Goal: Task Accomplishment & Management: Complete application form

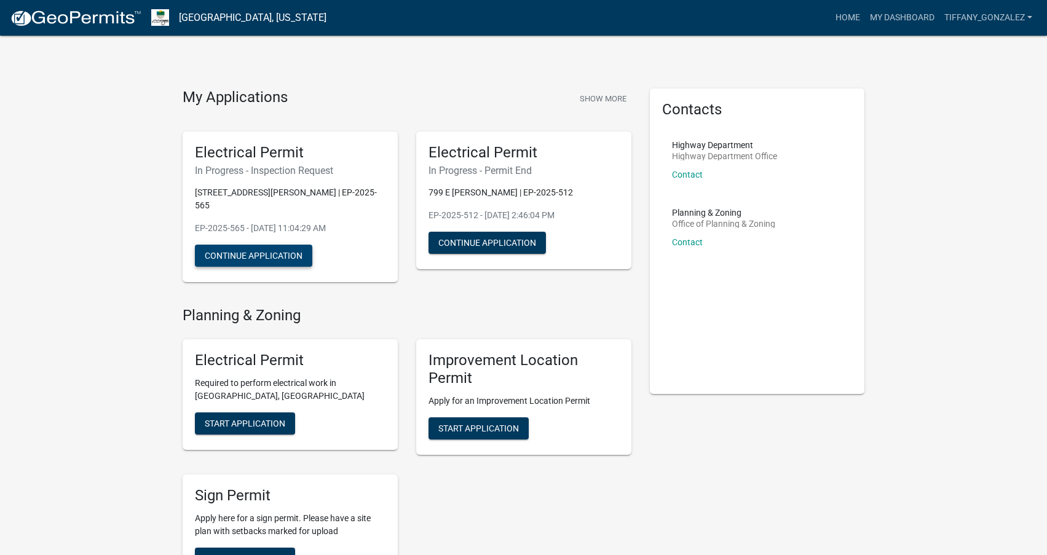
click at [231, 247] on button "Continue Application" at bounding box center [253, 256] width 117 height 22
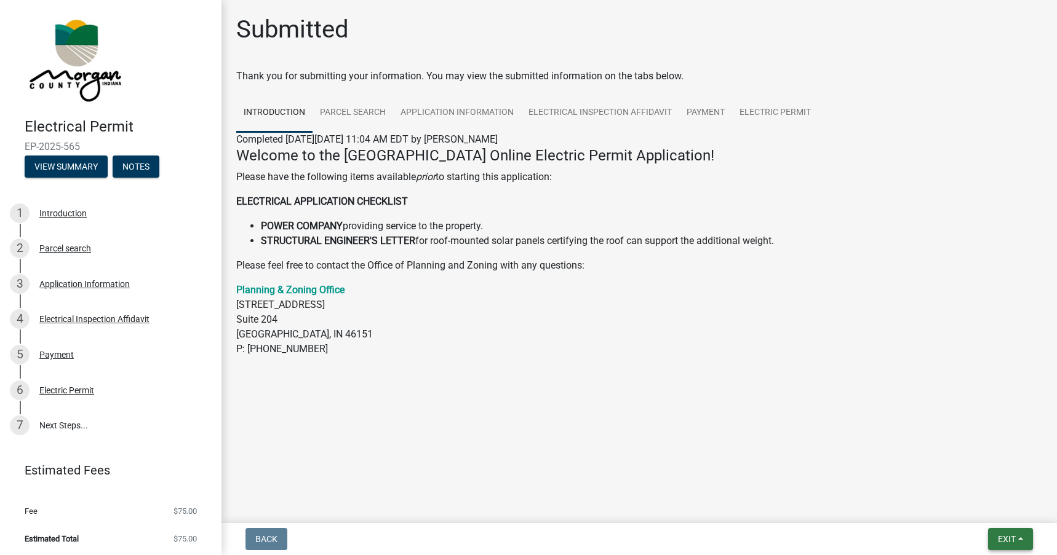
click at [1002, 539] on span "Exit" at bounding box center [1006, 539] width 18 height 10
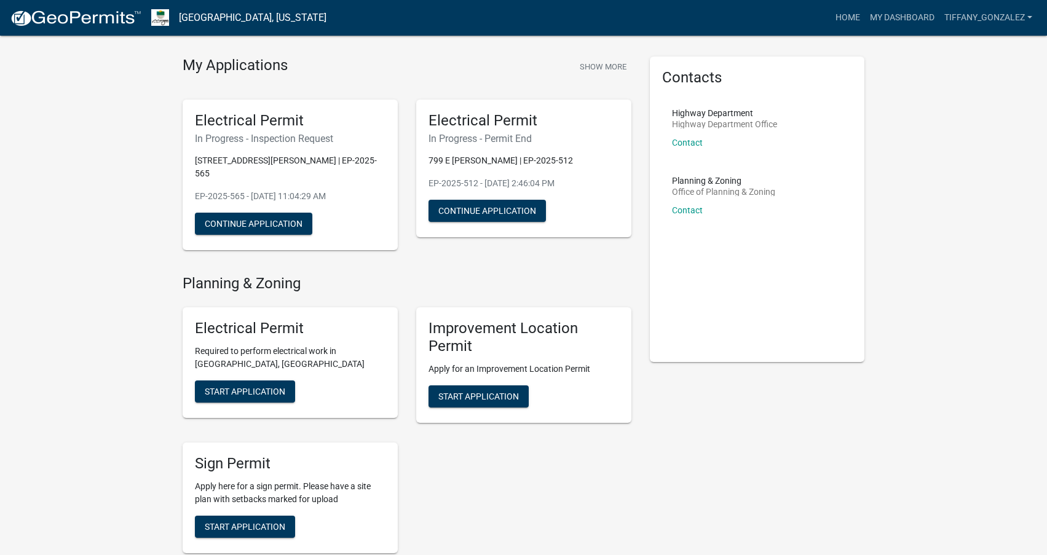
scroll to position [61, 0]
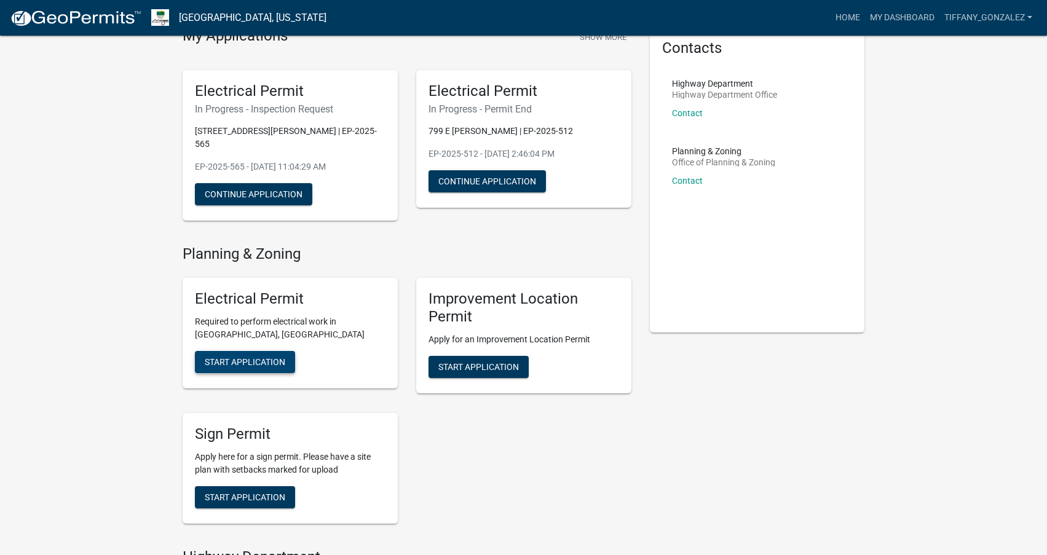
click at [263, 357] on span "Start Application" at bounding box center [245, 362] width 81 height 10
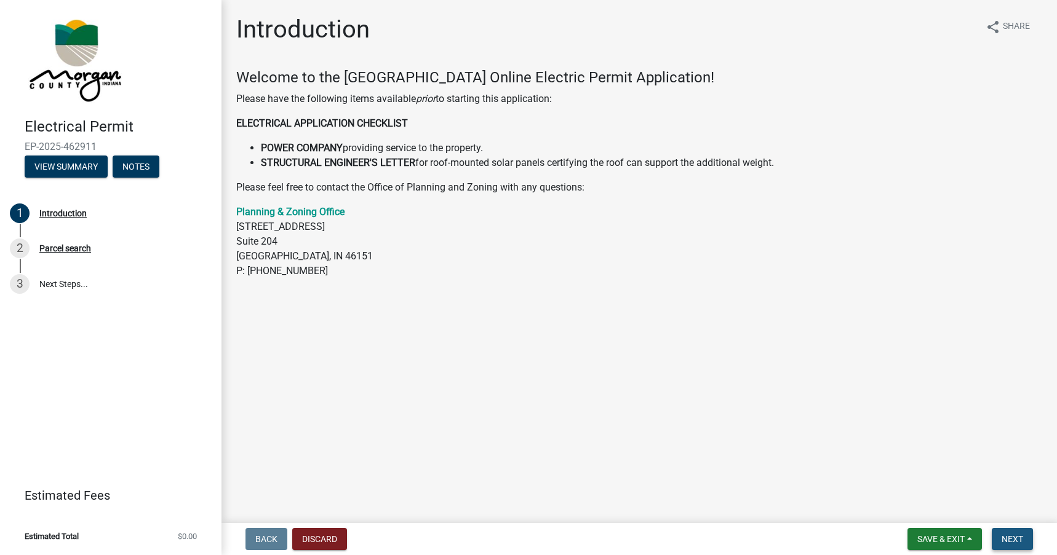
click at [1019, 537] on span "Next" at bounding box center [1012, 539] width 22 height 10
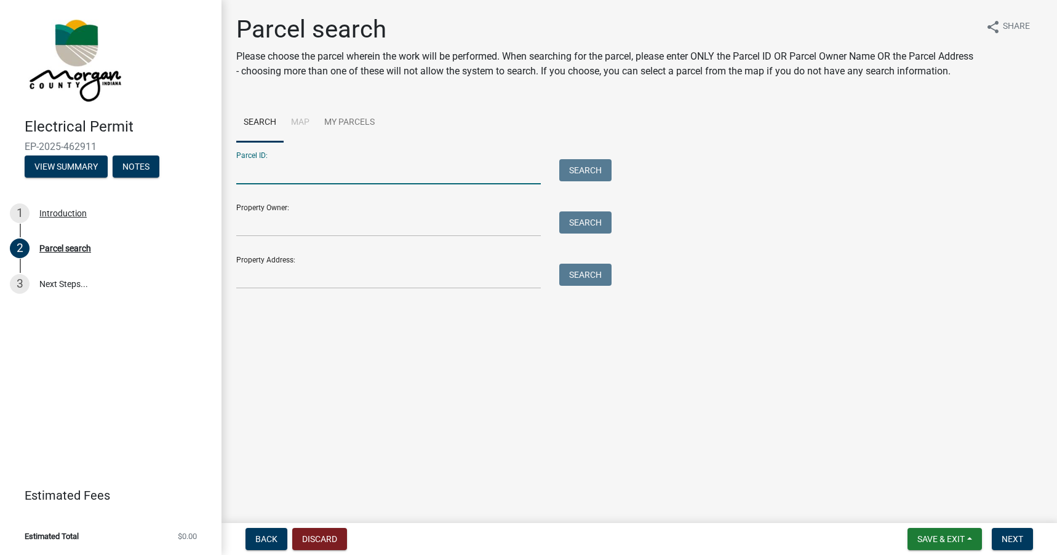
click at [363, 184] on input "Parcel ID:" at bounding box center [388, 171] width 304 height 25
paste input "55-10-23-425-023.000-009"
type input "55-10-23-425-023.000-009"
click at [593, 181] on button "Search" at bounding box center [585, 170] width 52 height 22
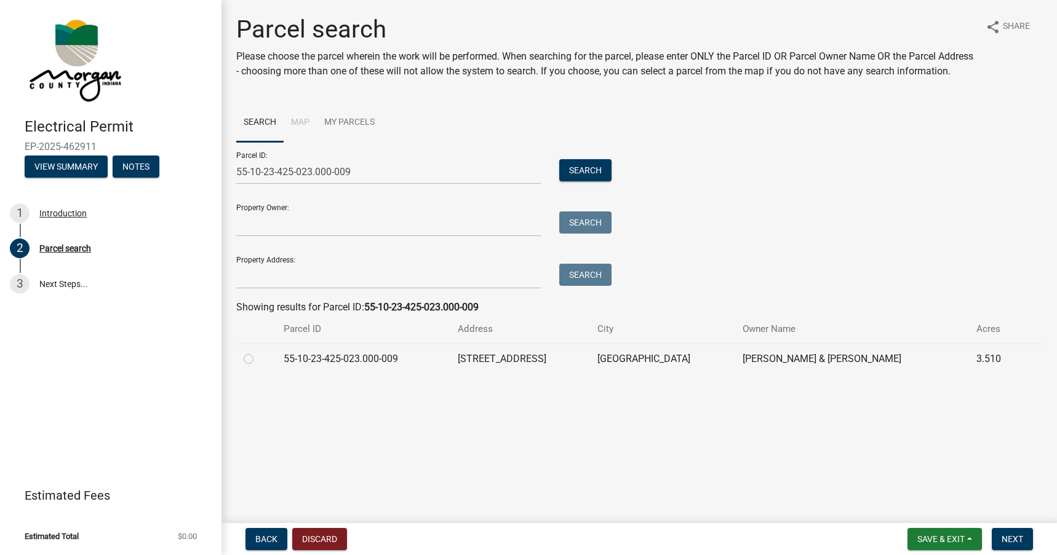
click at [258, 352] on label at bounding box center [258, 352] width 0 height 0
click at [258, 360] on input "radio" at bounding box center [262, 356] width 8 height 8
radio input "true"
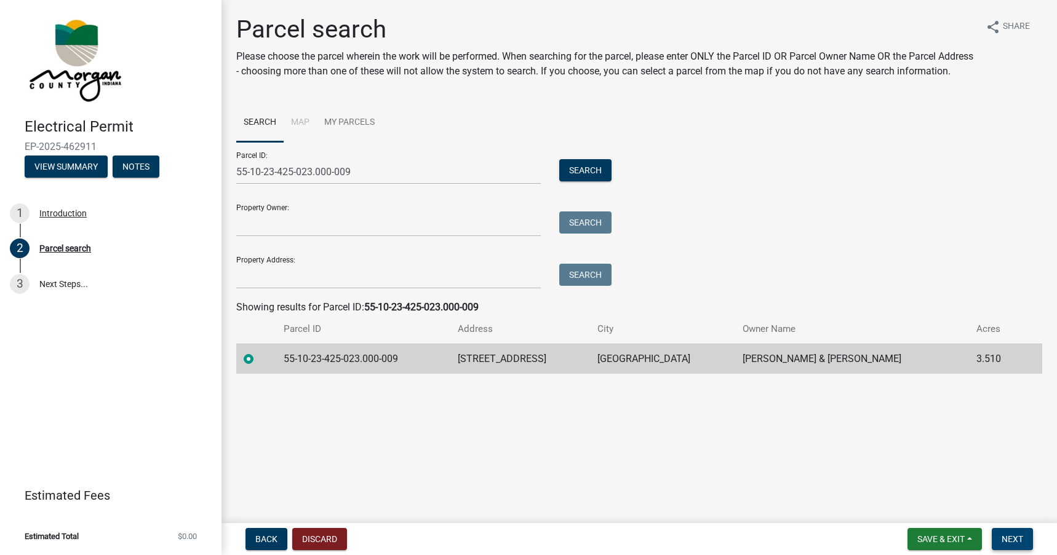
click at [1017, 531] on button "Next" at bounding box center [1011, 539] width 41 height 22
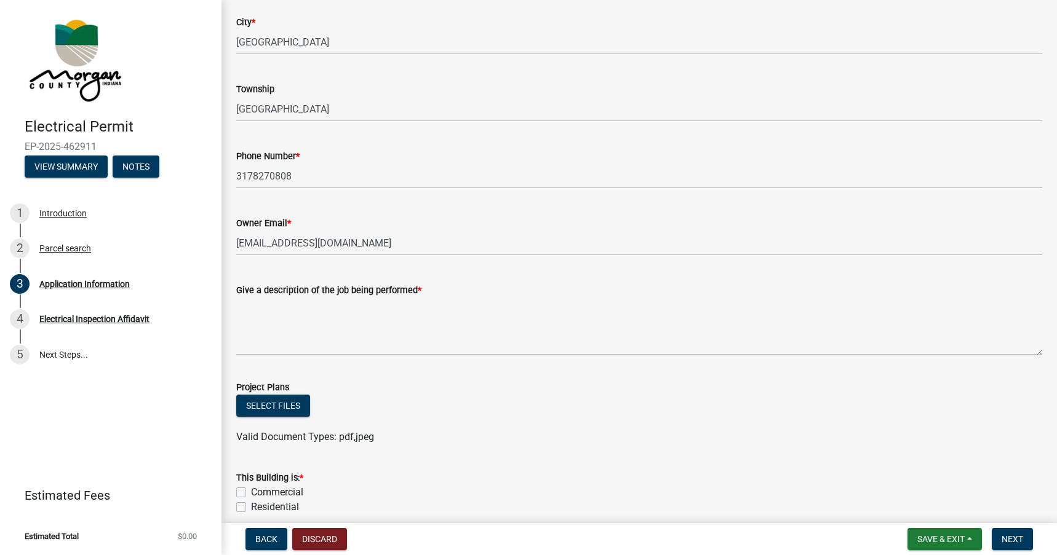
scroll to position [246, 0]
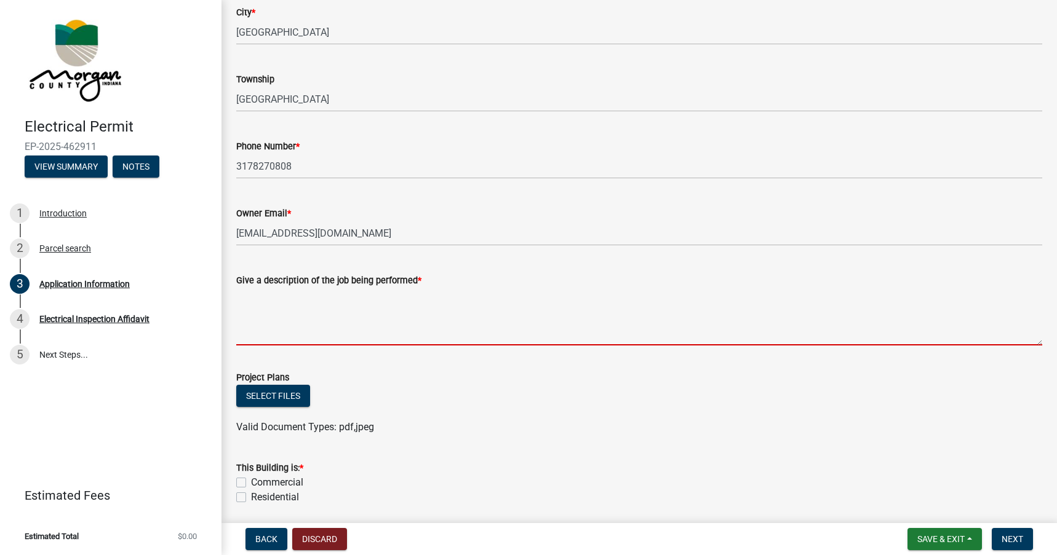
click at [351, 299] on textarea "Give a description of the job being performed *" at bounding box center [639, 317] width 806 height 58
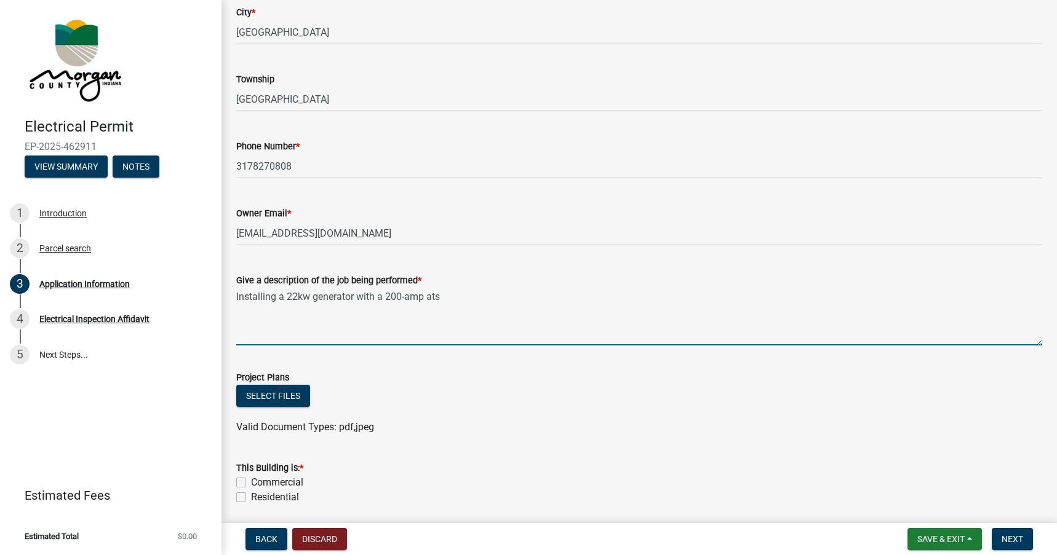
type textarea "Installing a 22kw generator with a 200-amp ats"
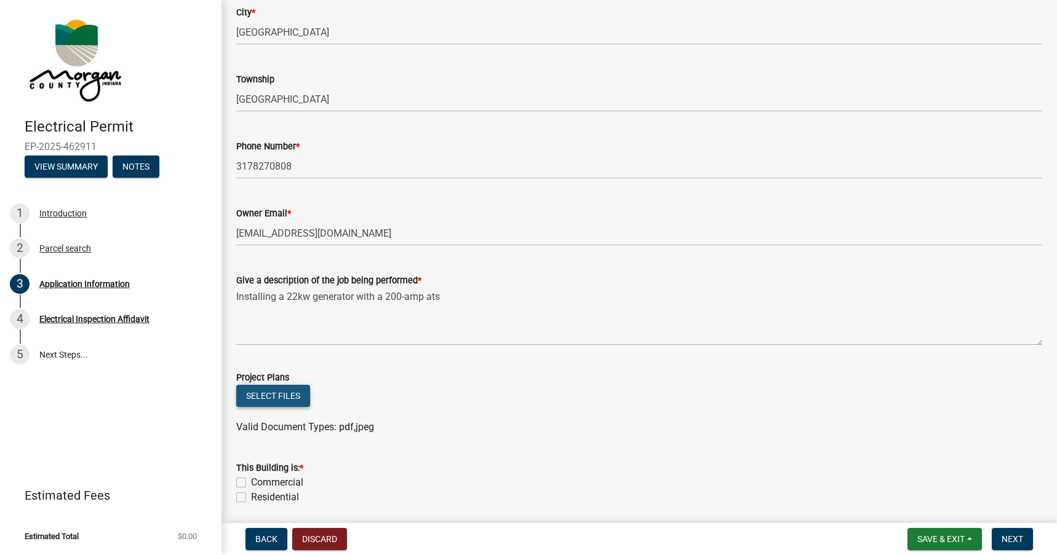
click at [309, 386] on button "Select files" at bounding box center [273, 396] width 74 height 22
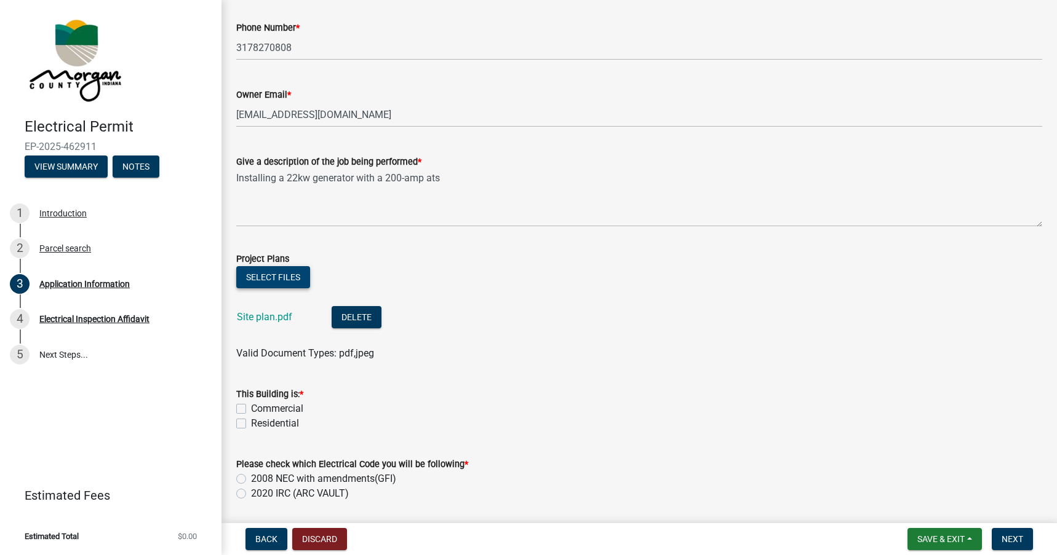
scroll to position [369, 0]
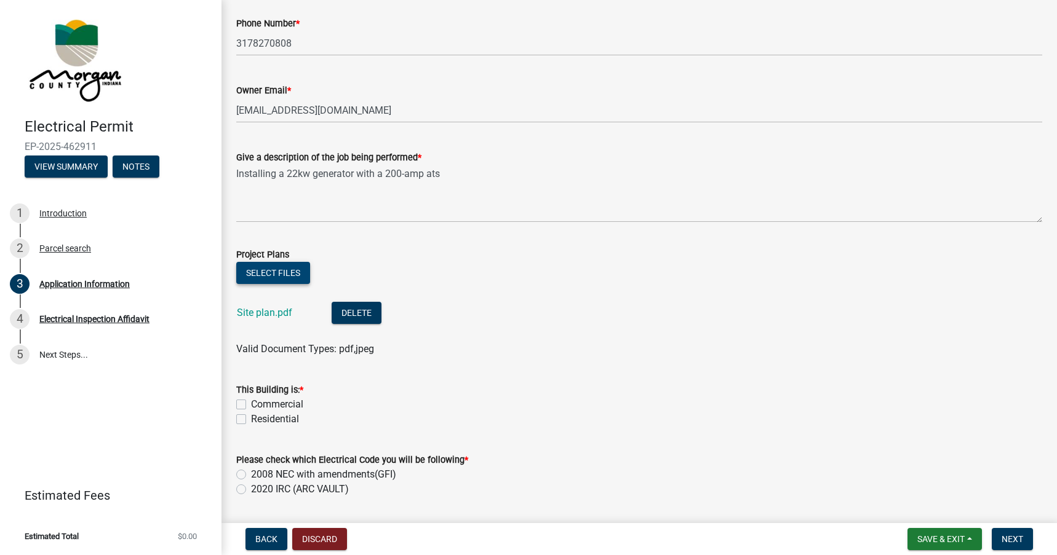
click at [284, 273] on button "Select files" at bounding box center [273, 273] width 74 height 22
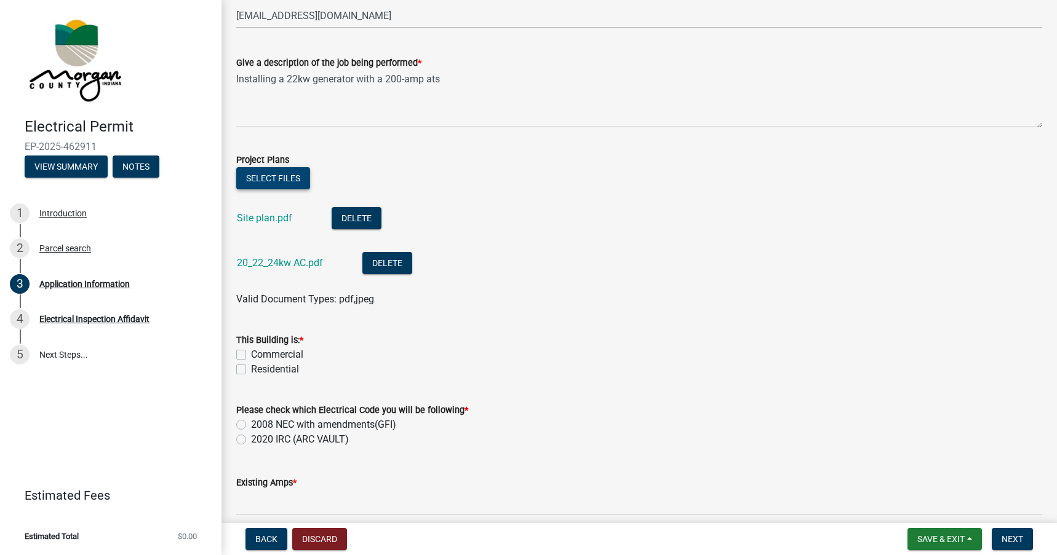
scroll to position [492, 0]
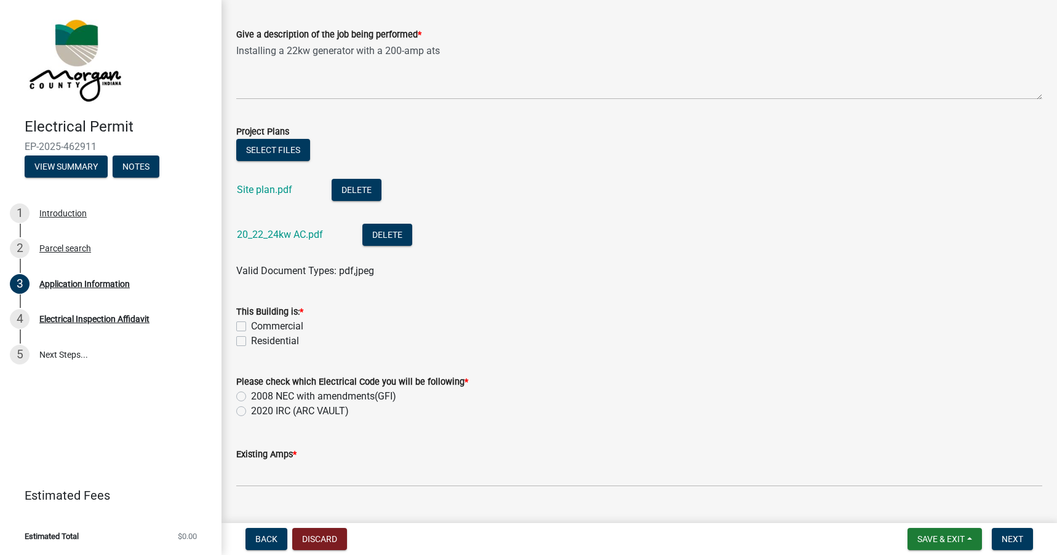
click at [251, 341] on label "Residential" at bounding box center [275, 341] width 48 height 15
click at [251, 341] on input "Residential" at bounding box center [255, 338] width 8 height 8
checkbox input "true"
checkbox input "false"
checkbox input "true"
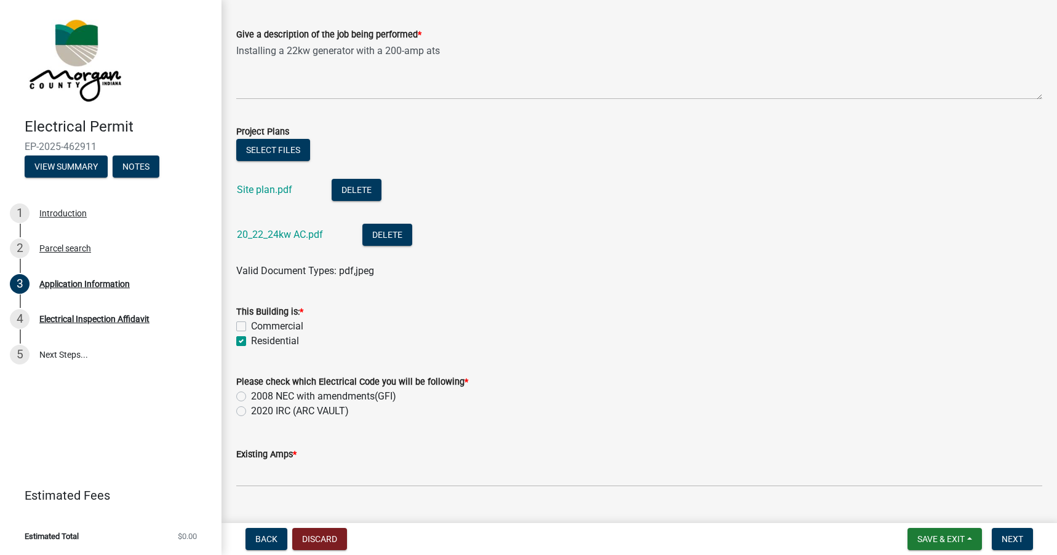
click at [251, 411] on label "2020 IRC (ARC VAULT)" at bounding box center [300, 411] width 98 height 15
click at [251, 411] on input "2020 IRC (ARC VAULT)" at bounding box center [255, 408] width 8 height 8
radio input "true"
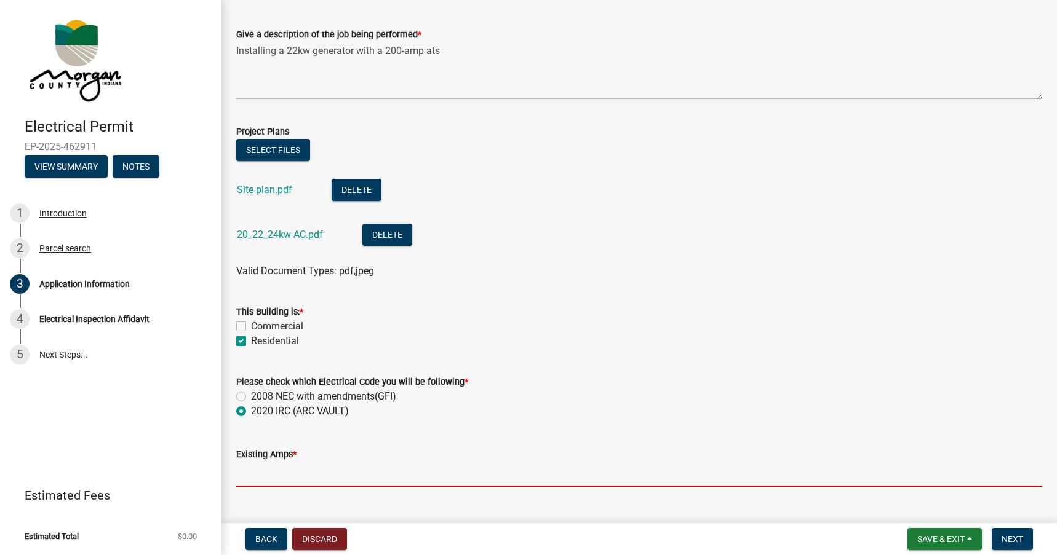
click at [309, 480] on input "text" at bounding box center [639, 474] width 806 height 25
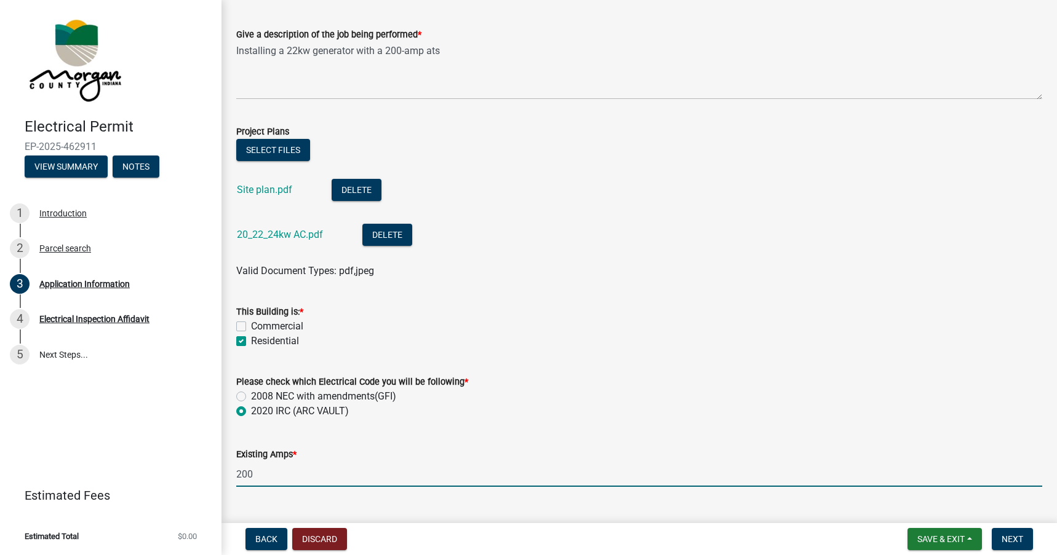
type input "200"
click at [546, 412] on div "2020 IRC (ARC VAULT)" at bounding box center [639, 411] width 806 height 15
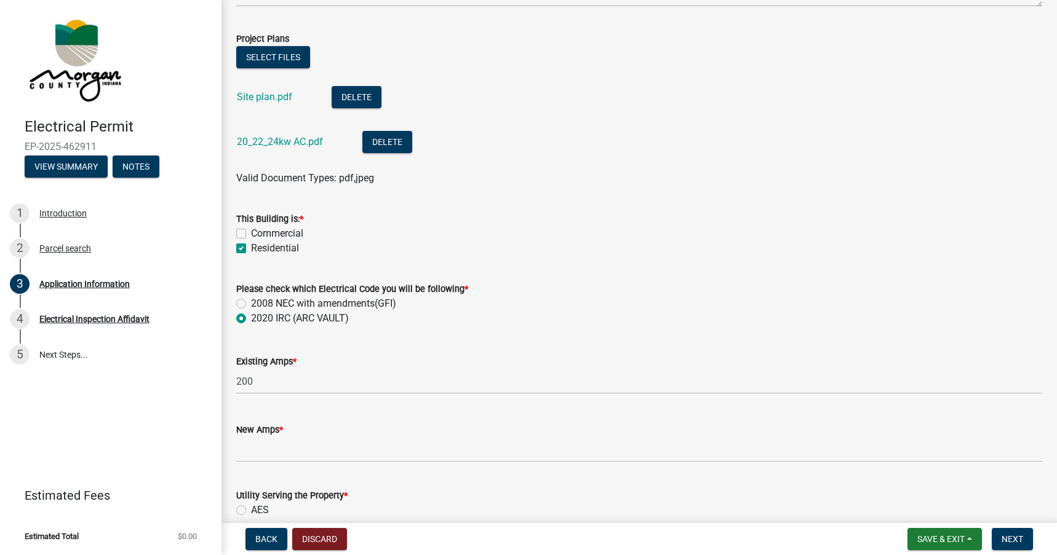
scroll to position [615, 0]
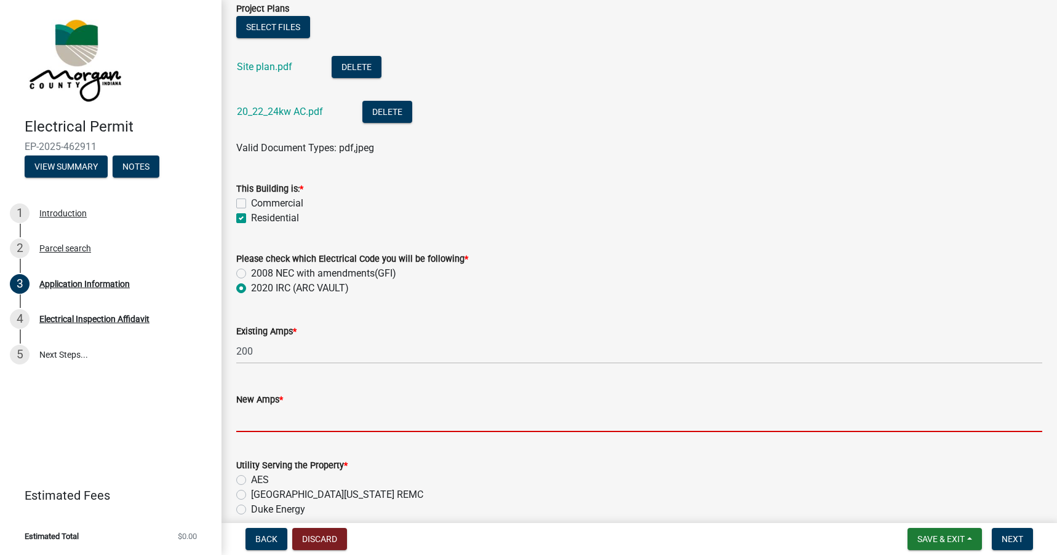
click at [555, 414] on input "text" at bounding box center [639, 419] width 806 height 25
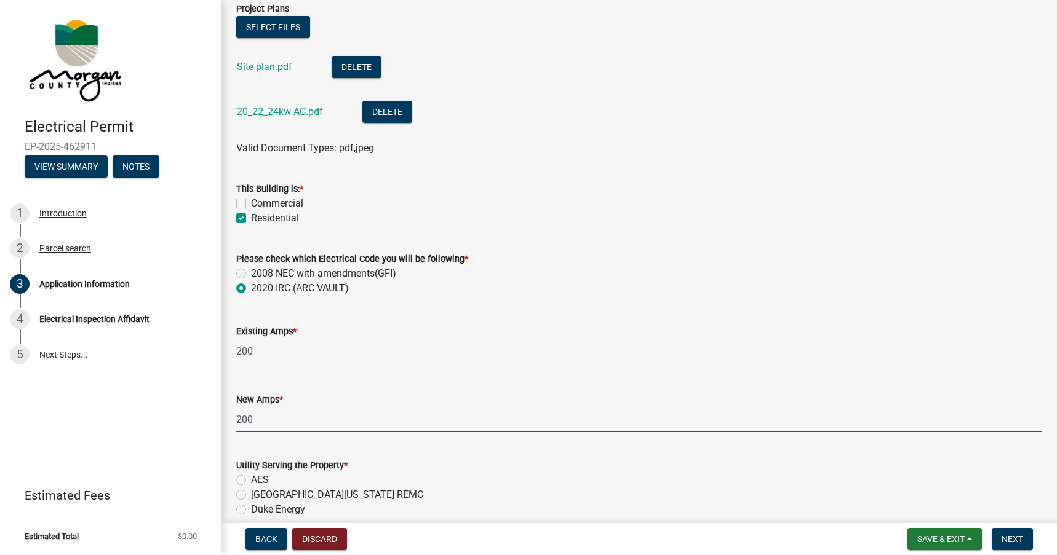
type input "200"
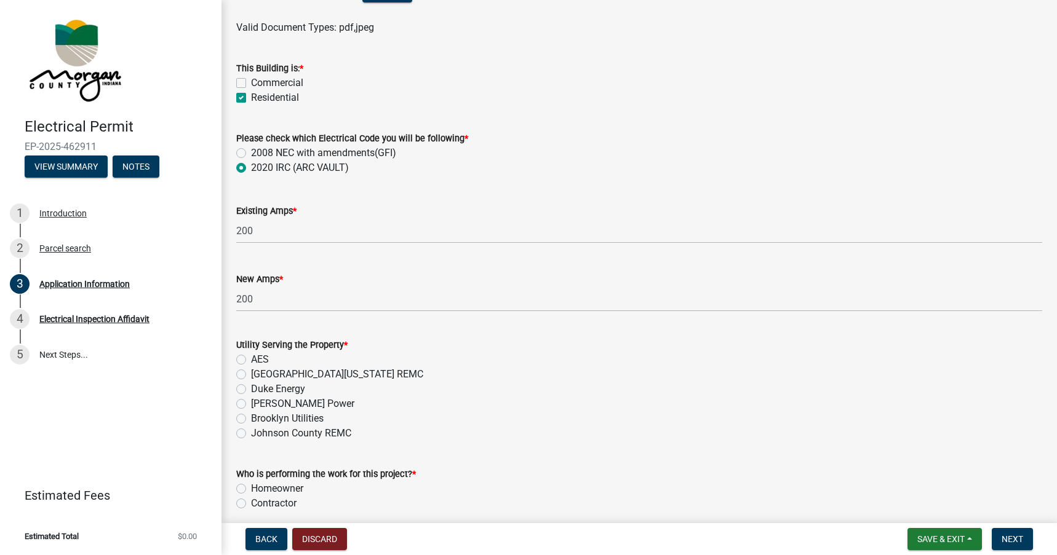
scroll to position [738, 0]
click at [251, 370] on label "[GEOGRAPHIC_DATA][US_STATE] REMC" at bounding box center [337, 372] width 172 height 15
click at [251, 370] on input "[GEOGRAPHIC_DATA][US_STATE] REMC" at bounding box center [255, 369] width 8 height 8
radio input "true"
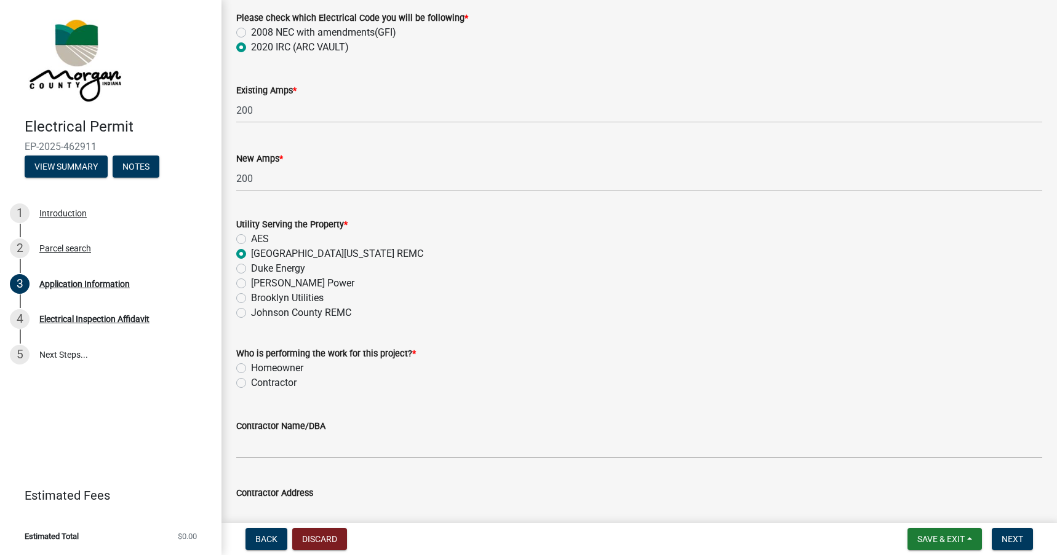
scroll to position [861, 0]
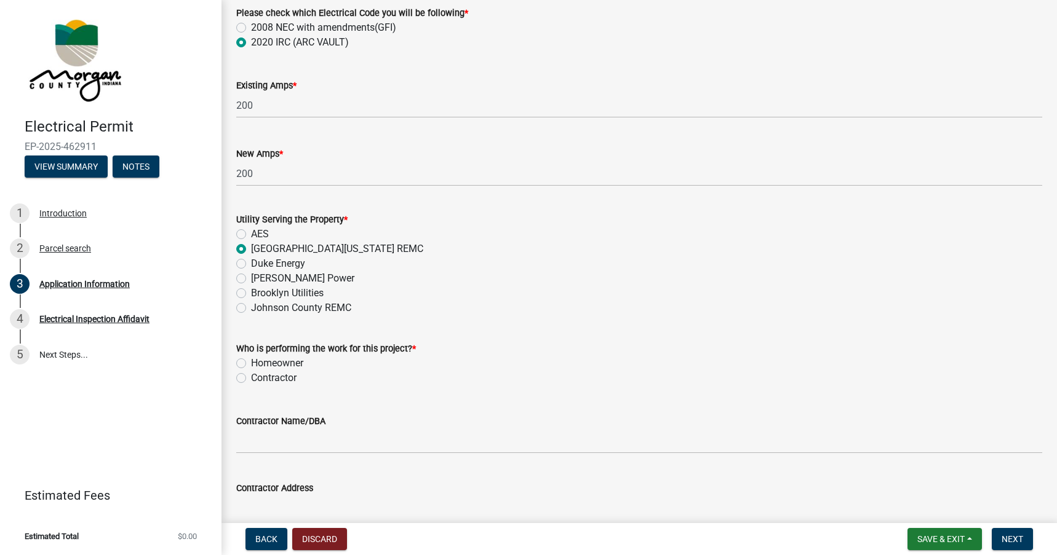
click at [251, 381] on label "Contractor" at bounding box center [274, 378] width 46 height 15
click at [251, 379] on input "Contractor" at bounding box center [255, 375] width 8 height 8
radio input "true"
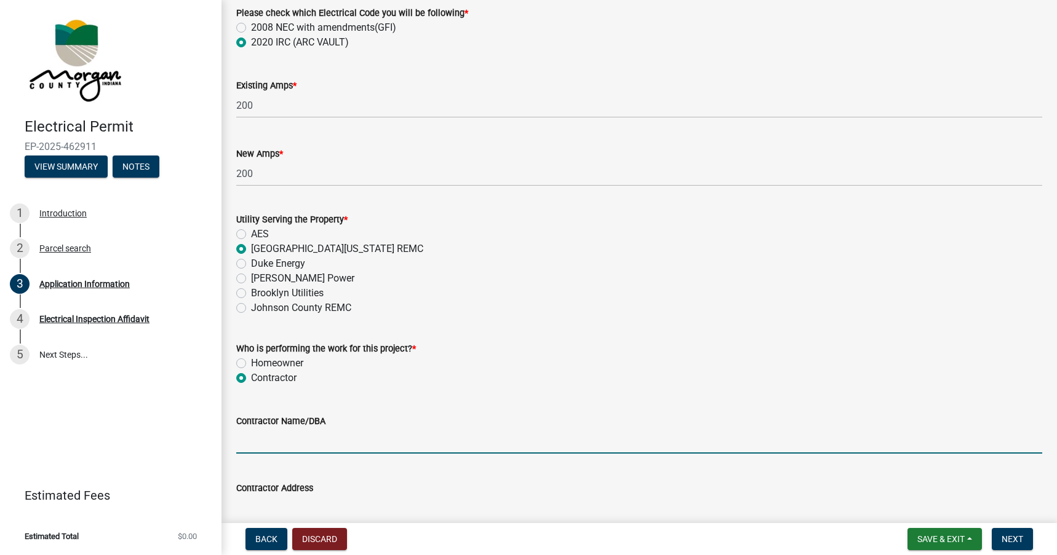
click at [264, 443] on input "Contractor Name/DBA" at bounding box center [639, 441] width 806 height 25
type input "Generator Supercenter of [GEOGRAPHIC_DATA]"
type input "7698 Crosspoint Commons"
type input "Fishers, IN 46038"
type input "[EMAIL_ADDRESS][DOMAIN_NAME]"
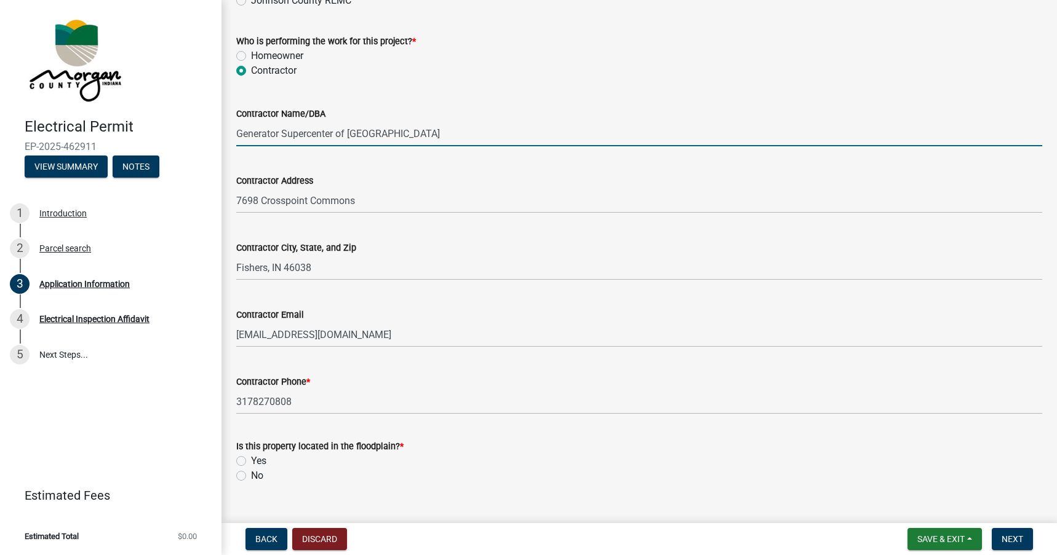
scroll to position [1192, 0]
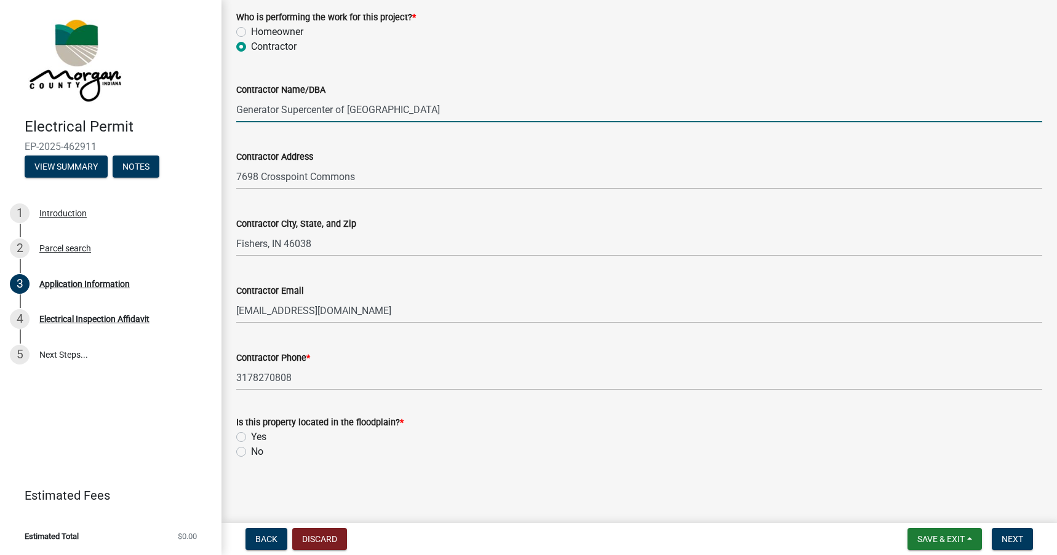
click at [251, 451] on label "No" at bounding box center [257, 452] width 12 height 15
click at [251, 451] on input "No" at bounding box center [255, 449] width 8 height 8
radio input "true"
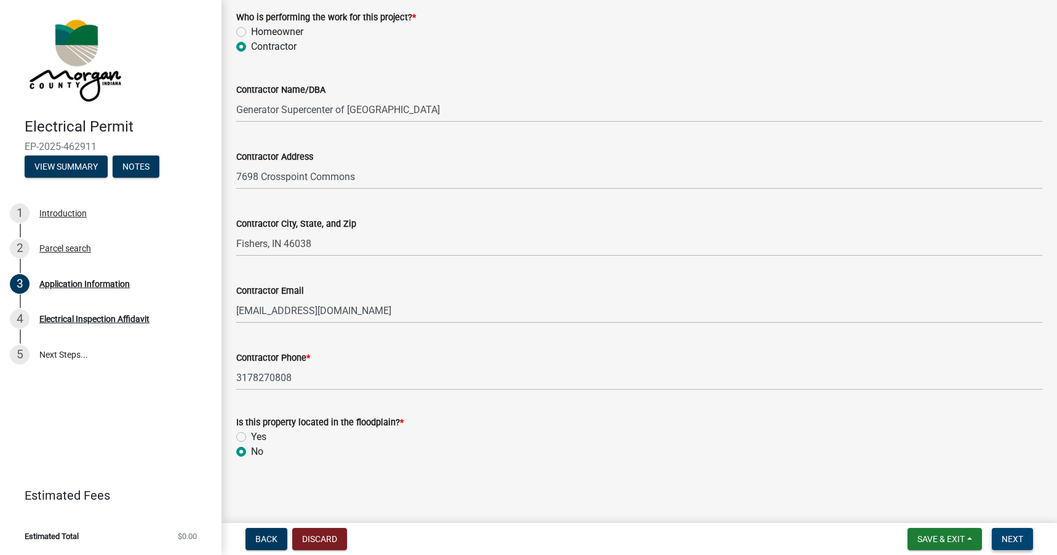
click at [1013, 539] on span "Next" at bounding box center [1012, 539] width 22 height 10
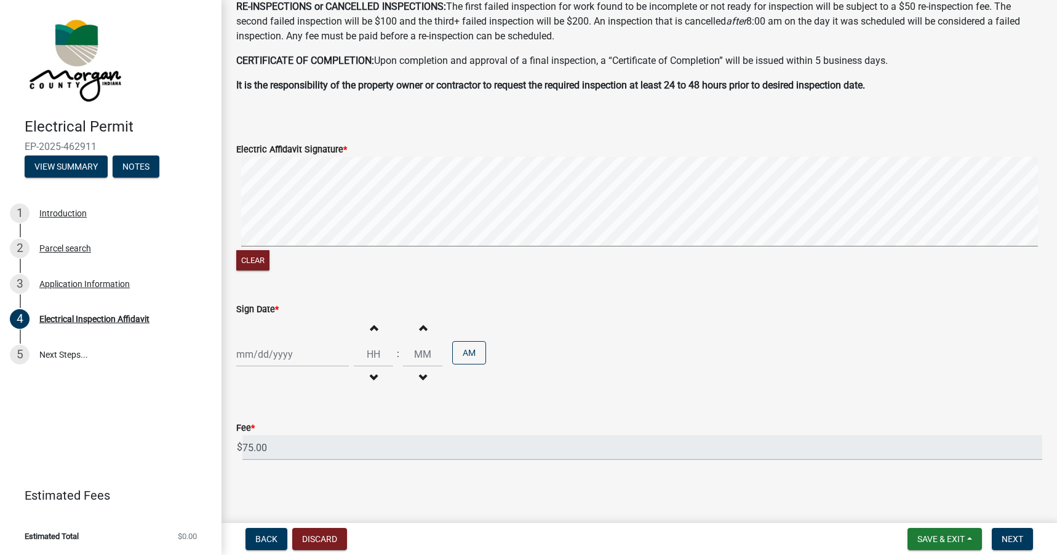
scroll to position [387, 0]
click at [241, 351] on div at bounding box center [292, 353] width 113 height 25
select select "8"
select select "2025"
click at [274, 266] on div "12" at bounding box center [268, 268] width 20 height 20
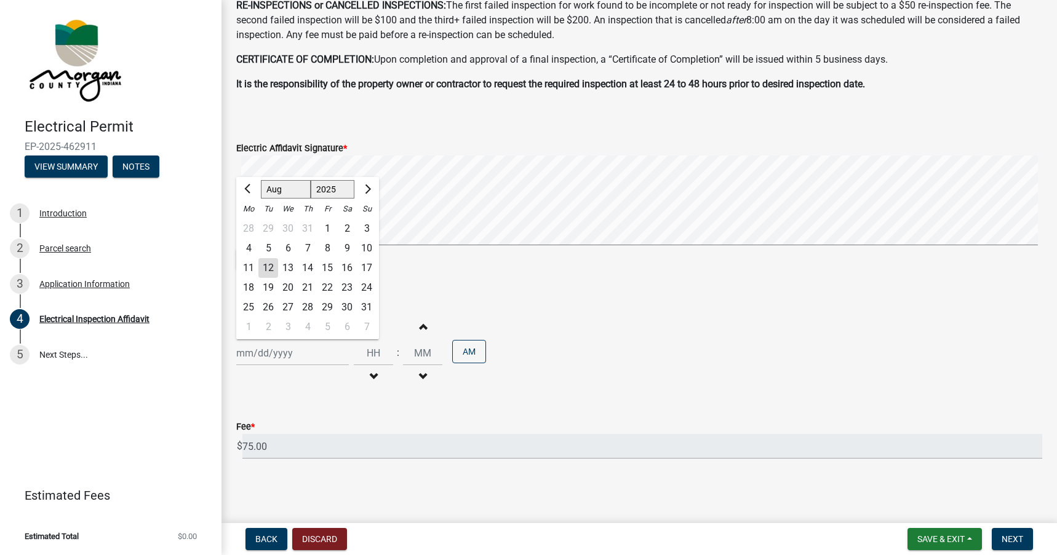
type input "08/12/2025"
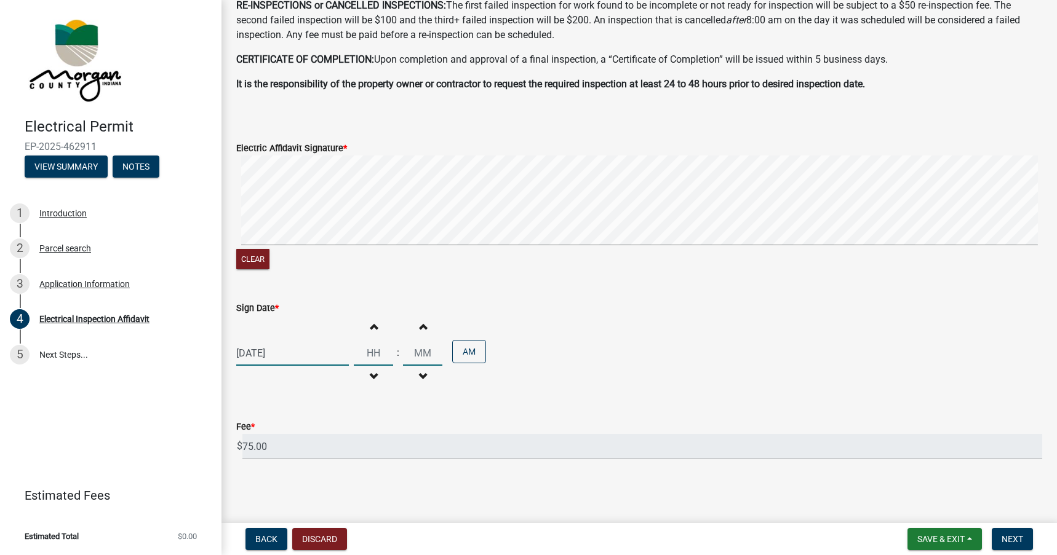
click at [371, 358] on input "Hours" at bounding box center [373, 353] width 39 height 25
click at [367, 350] on input "Hours" at bounding box center [373, 353] width 39 height 25
click at [370, 328] on span "button" at bounding box center [373, 326] width 6 height 10
type input "01"
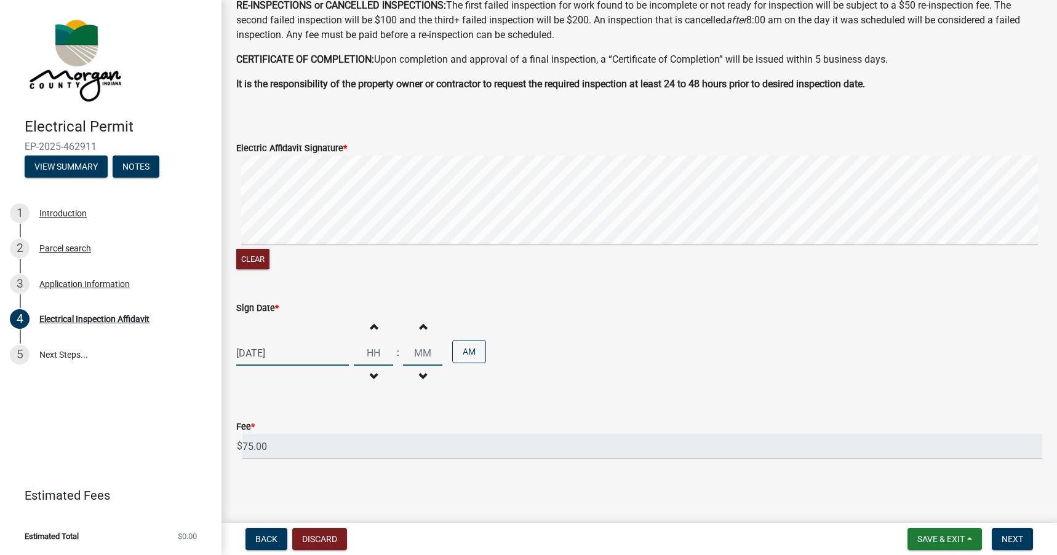
type input "00"
click at [370, 328] on span "button" at bounding box center [373, 326] width 6 height 10
click at [370, 371] on span "button" at bounding box center [373, 376] width 6 height 10
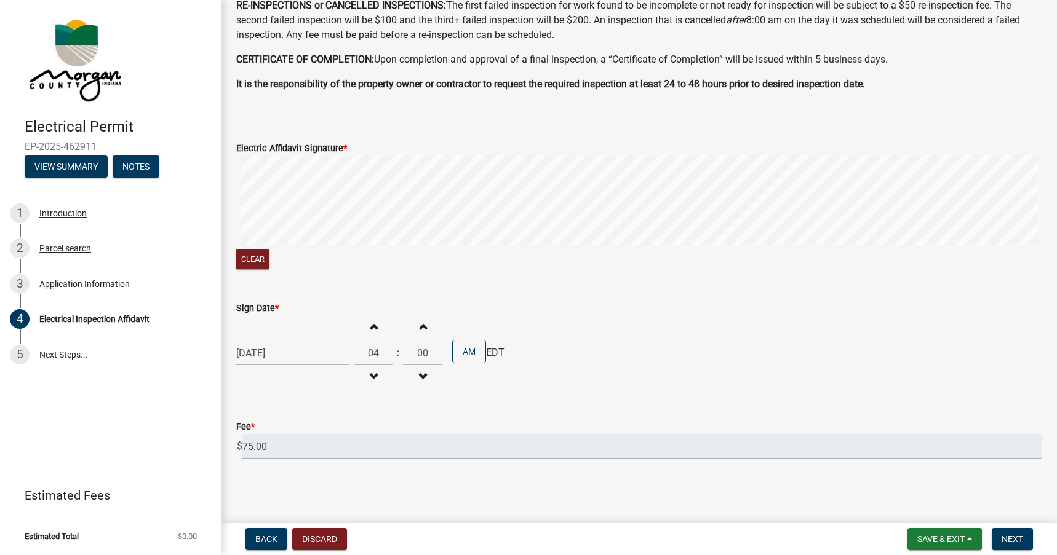
type input "03"
click at [421, 321] on button "Increment minutes" at bounding box center [423, 326] width 26 height 22
click at [419, 325] on span "button" at bounding box center [422, 326] width 6 height 10
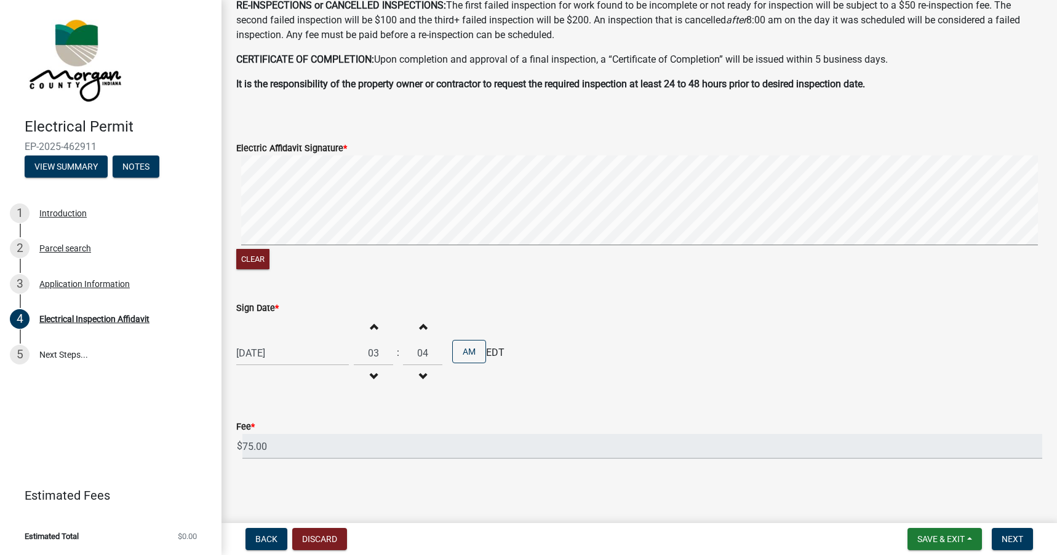
click at [419, 325] on span "button" at bounding box center [422, 326] width 6 height 10
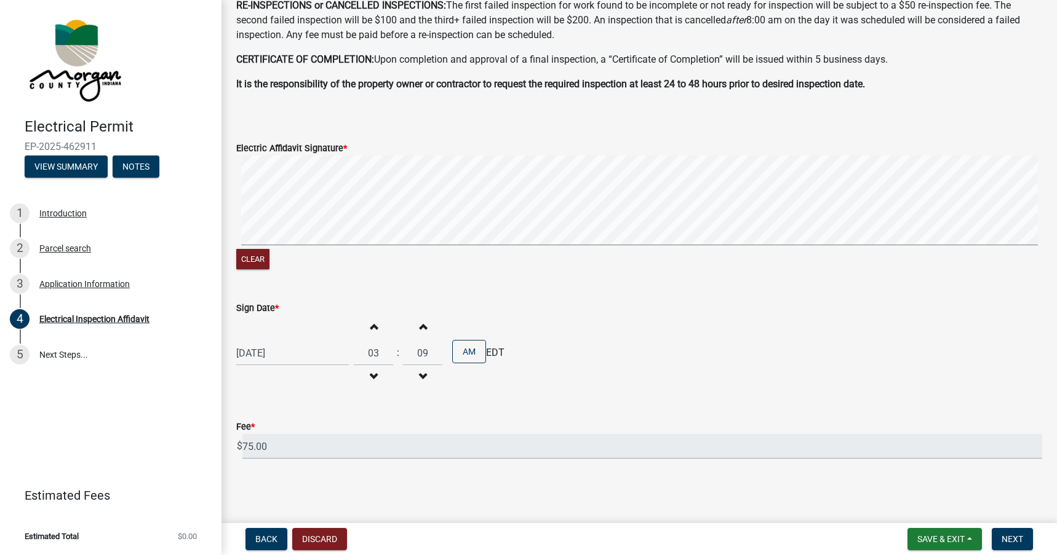
click at [419, 325] on span "button" at bounding box center [422, 326] width 6 height 10
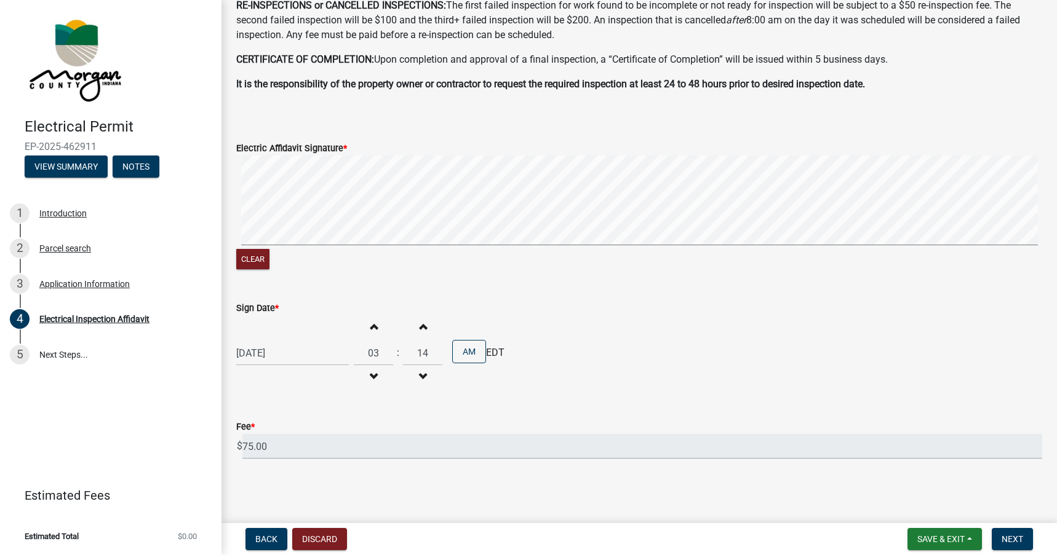
click at [419, 325] on span "button" at bounding box center [422, 326] width 6 height 10
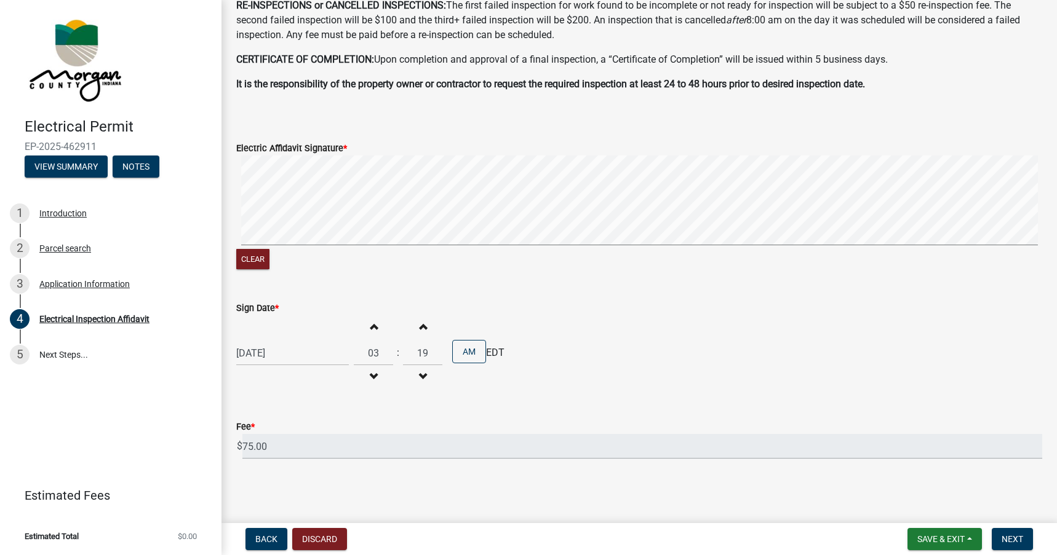
click at [419, 325] on span "button" at bounding box center [422, 326] width 6 height 10
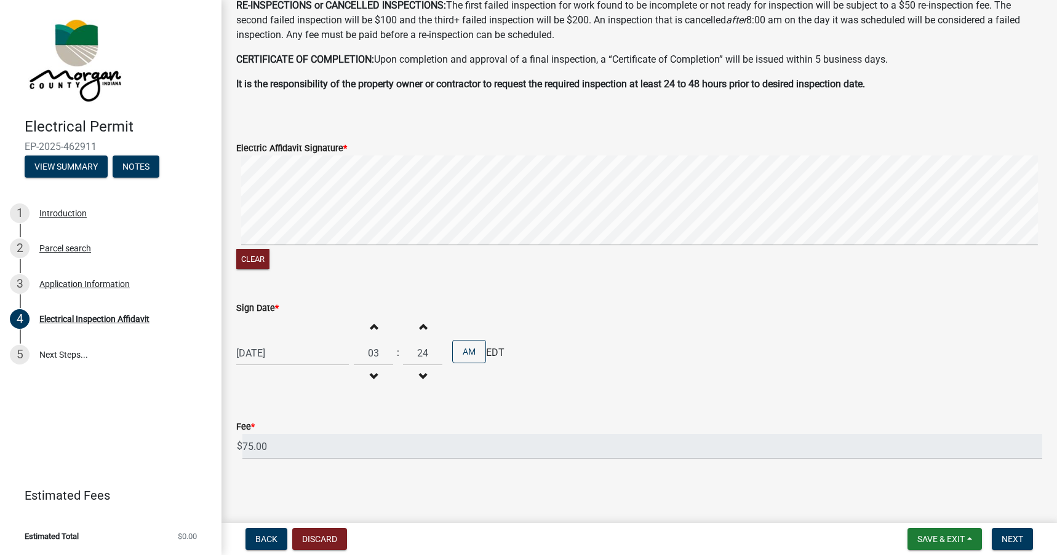
click at [419, 325] on span "button" at bounding box center [422, 326] width 6 height 10
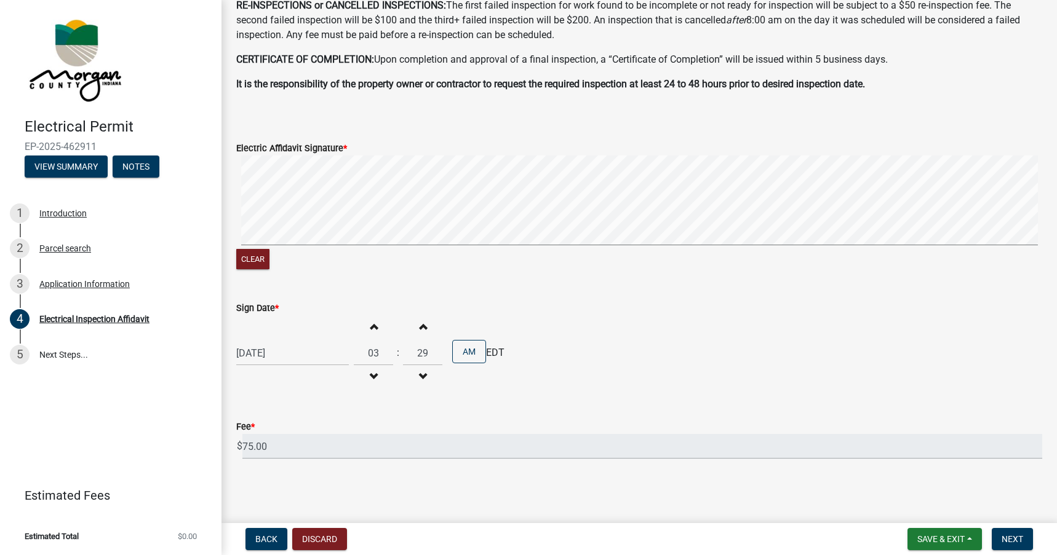
click at [419, 325] on span "button" at bounding box center [422, 326] width 6 height 10
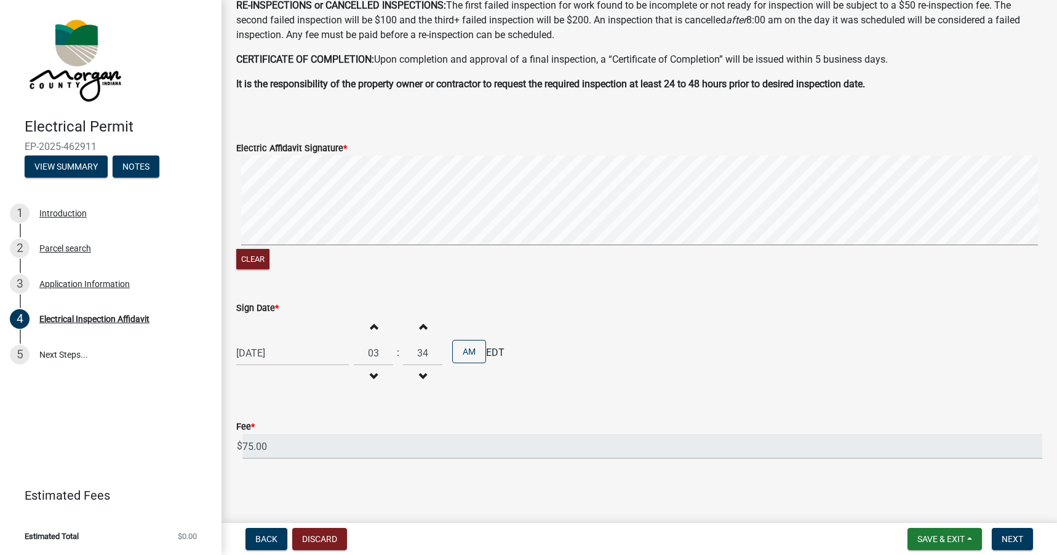
click at [419, 325] on span "button" at bounding box center [422, 326] width 6 height 10
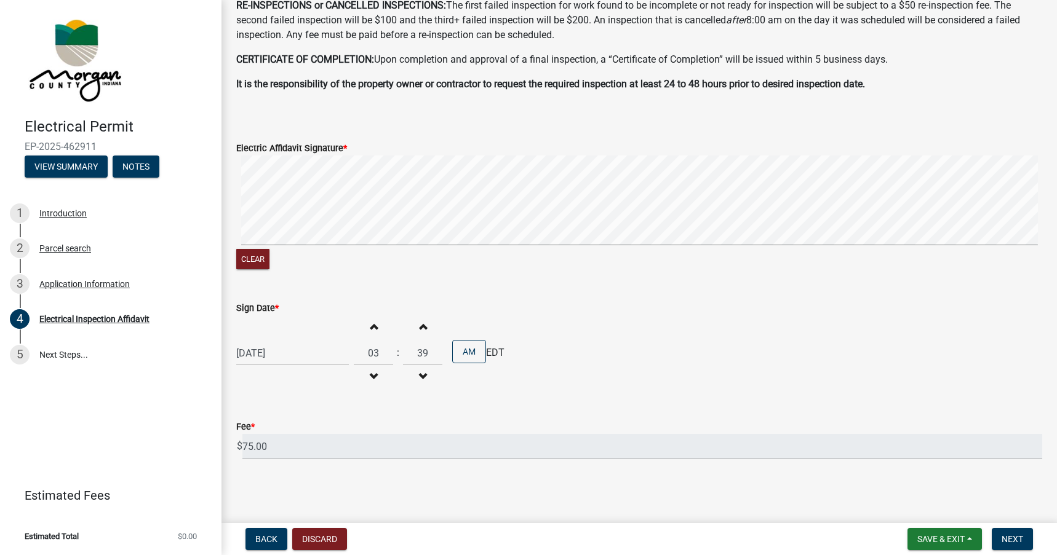
click at [419, 325] on span "button" at bounding box center [422, 326] width 6 height 10
type input "41"
click at [470, 357] on button "AM" at bounding box center [469, 351] width 34 height 23
click at [1020, 533] on button "Next" at bounding box center [1011, 539] width 41 height 22
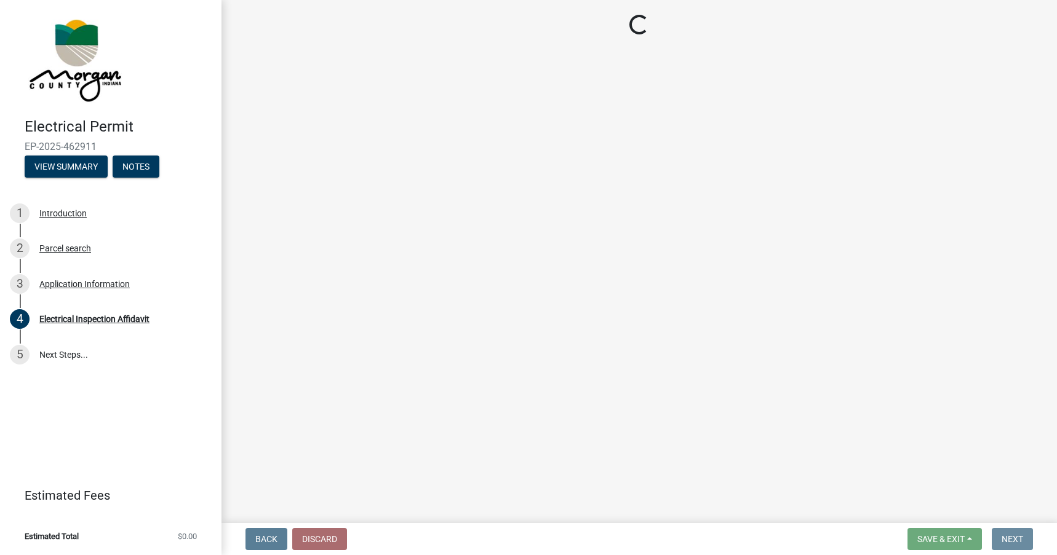
scroll to position [0, 0]
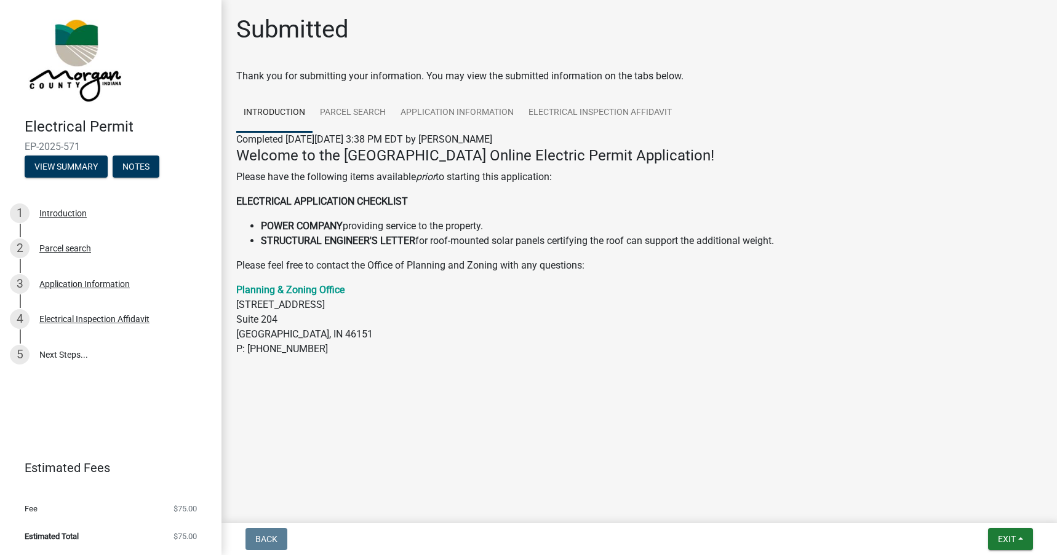
copy span "EP-2025-571"
drag, startPoint x: 79, startPoint y: 146, endPoint x: 16, endPoint y: 149, distance: 63.4
click at [16, 149] on div "Electrical Permit EP-2025-571 View Summary Notes" at bounding box center [111, 144] width 202 height 73
